Goal: Browse casually

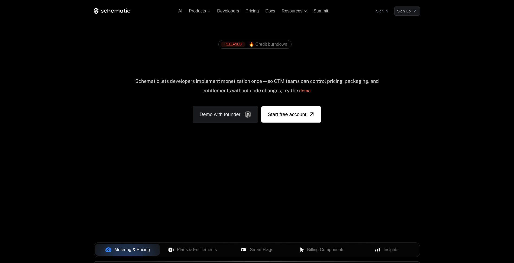
drag, startPoint x: 287, startPoint y: 174, endPoint x: 261, endPoint y: 168, distance: 26.6
click at [261, 168] on div "Your browser does not support the video tag." at bounding box center [257, 160] width 352 height 228
drag, startPoint x: 268, startPoint y: 185, endPoint x: 244, endPoint y: 177, distance: 25.5
click at [244, 177] on div "Your browser does not support the video tag." at bounding box center [257, 160] width 352 height 228
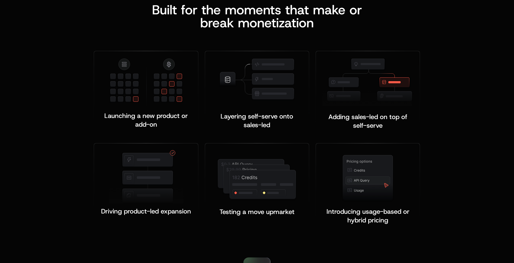
scroll to position [1029, 0]
click at [165, 92] on img at bounding box center [146, 82] width 74 height 50
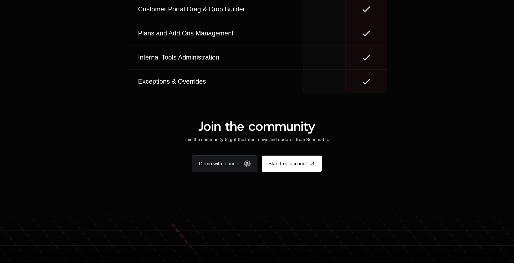
scroll to position [3294, 0]
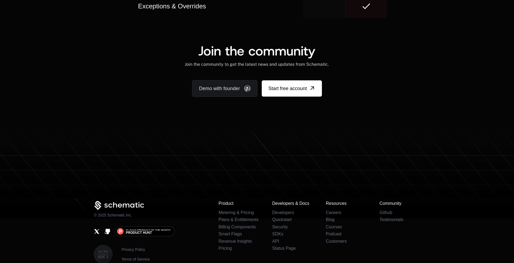
click at [297, 123] on icon at bounding box center [257, 171] width 514 height 96
click at [293, 147] on icon at bounding box center [257, 182] width 514 height 71
